Goal: Contribute content: Add original content to the website for others to see

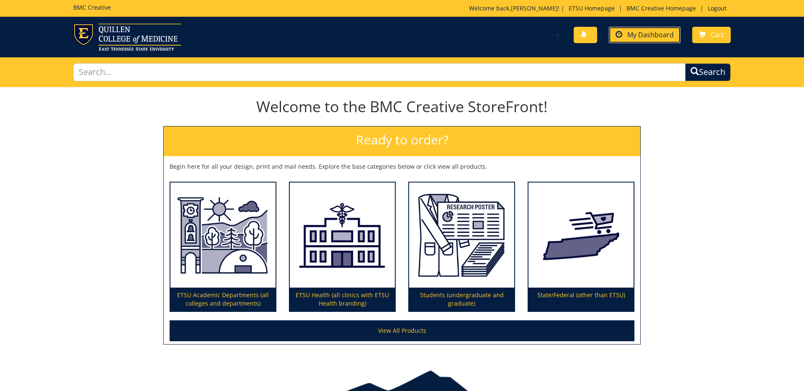
click at [624, 35] on link "My Dashboard" at bounding box center [645, 35] width 72 height 16
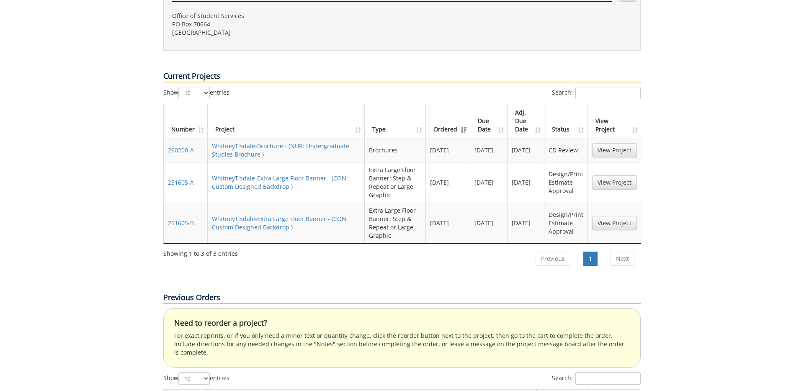
scroll to position [343, 0]
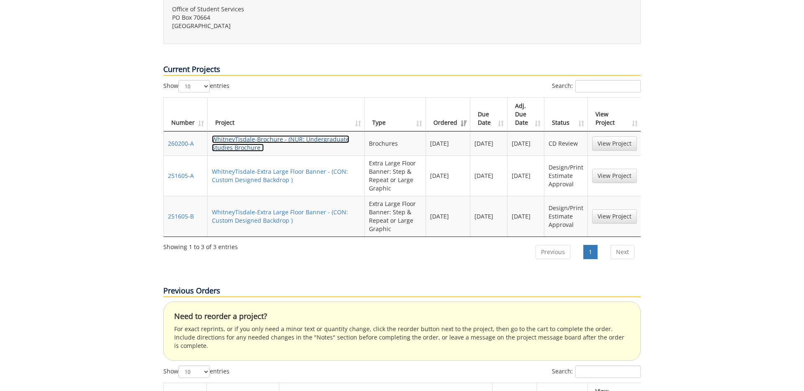
click at [279, 135] on link "WhitneyTisdale-Brochure - (NUR: Undergraduate Studies Brochure )" at bounding box center [280, 143] width 137 height 16
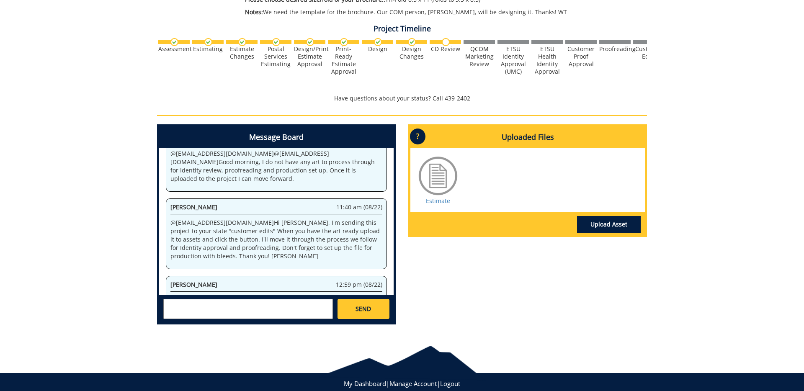
scroll to position [258, 0]
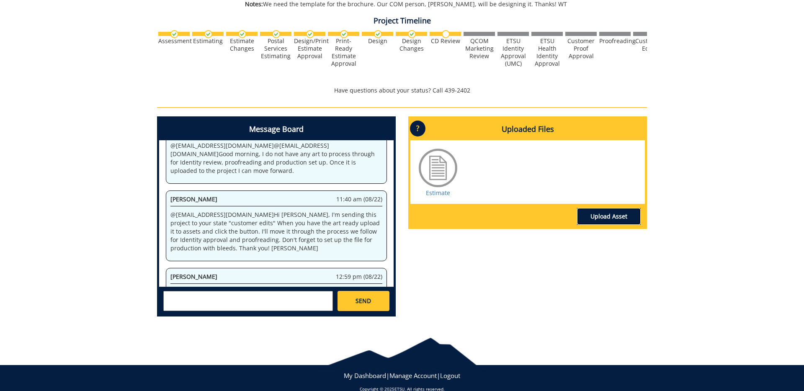
click at [624, 218] on link "Upload Asset" at bounding box center [609, 216] width 64 height 17
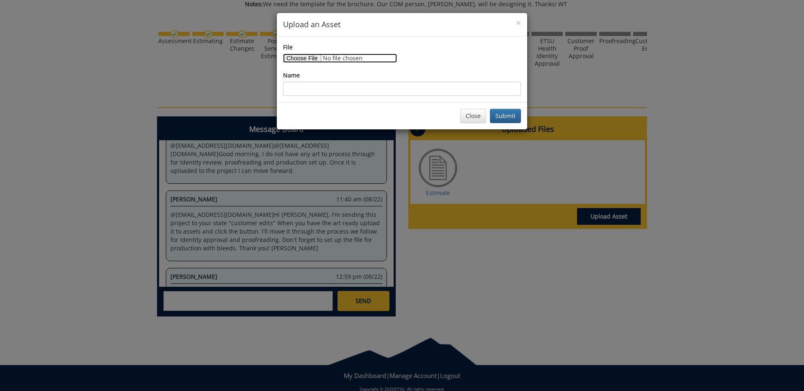
click at [314, 59] on input "File" at bounding box center [340, 58] width 114 height 9
type input "C:\fakepath\230487-A CON Undergraduate Brochure Final.pdf"
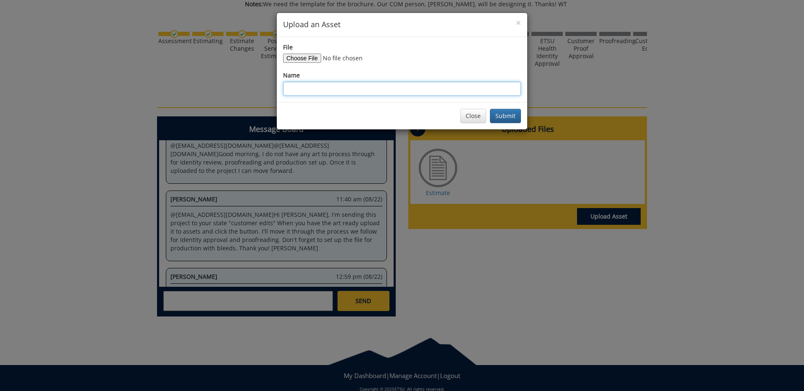
click at [302, 89] on input "Name" at bounding box center [402, 89] width 238 height 14
type input "L.Mink Brochure"
click at [504, 113] on button "Submit" at bounding box center [505, 116] width 31 height 14
click at [381, 69] on div "File Name L.Mink Brochure" at bounding box center [402, 69] width 238 height 53
click at [472, 115] on button "Close" at bounding box center [473, 116] width 26 height 14
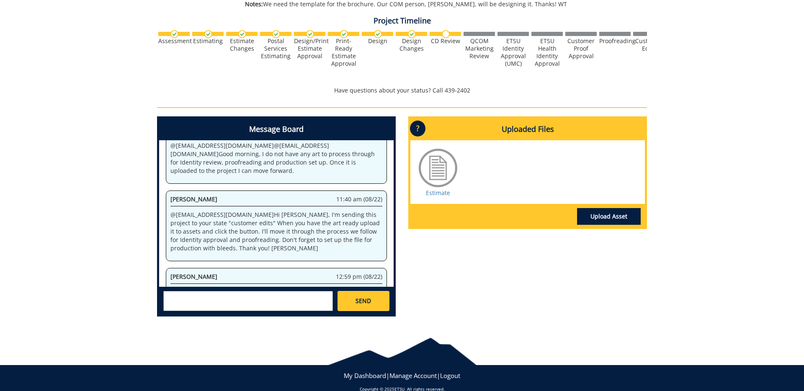
click at [258, 299] on textarea at bounding box center [248, 301] width 170 height 20
paste textarea "https://etsuur.box.com/s/u1ovbgfyq7zpr7l3ibbi375zrdnqpa1k"
type textarea "https://etsuur.box.com/s/u1ovbgfyq7zpr7l3ibbi375zrdnqpa1k"
click at [397, 307] on div "Message Board System 4:29 pm (08/01) Welcome to the Project Messenger. All mess…" at bounding box center [276, 219] width 251 height 207
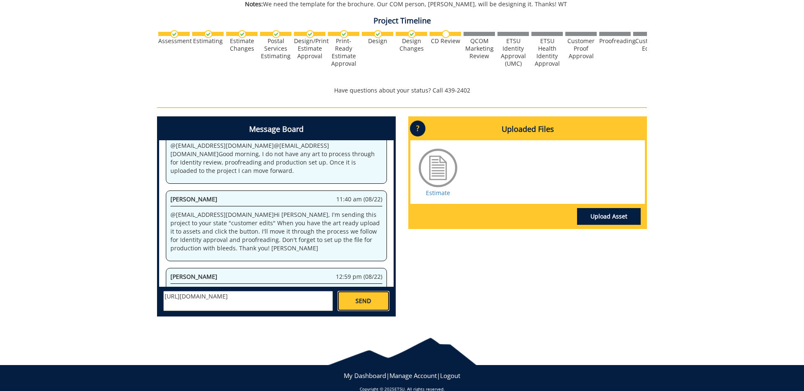
click at [375, 306] on link "SEND" at bounding box center [364, 301] width 52 height 20
